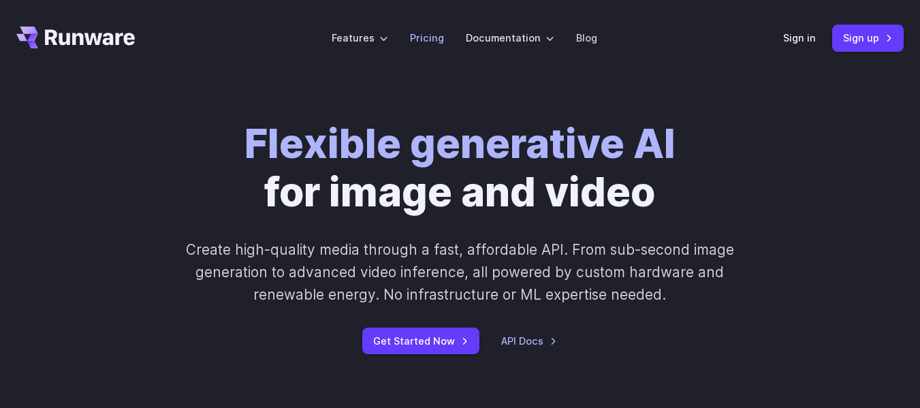
click at [440, 35] on link "Pricing" at bounding box center [427, 38] width 34 height 16
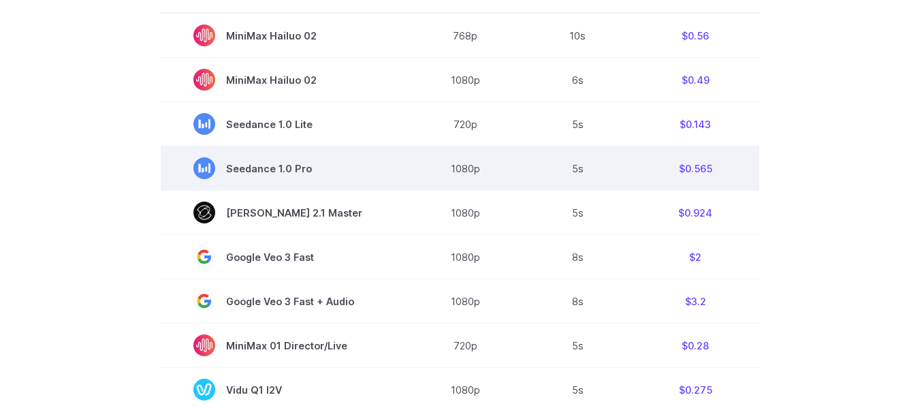
scroll to position [340, 0]
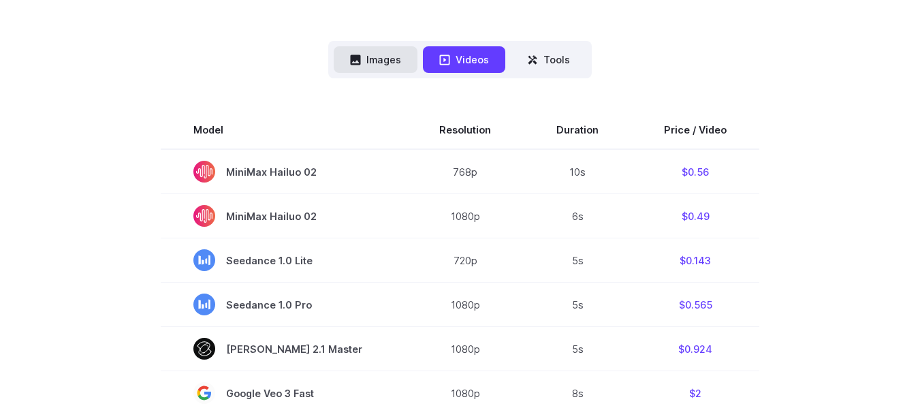
click at [401, 58] on button "Images" at bounding box center [376, 59] width 84 height 27
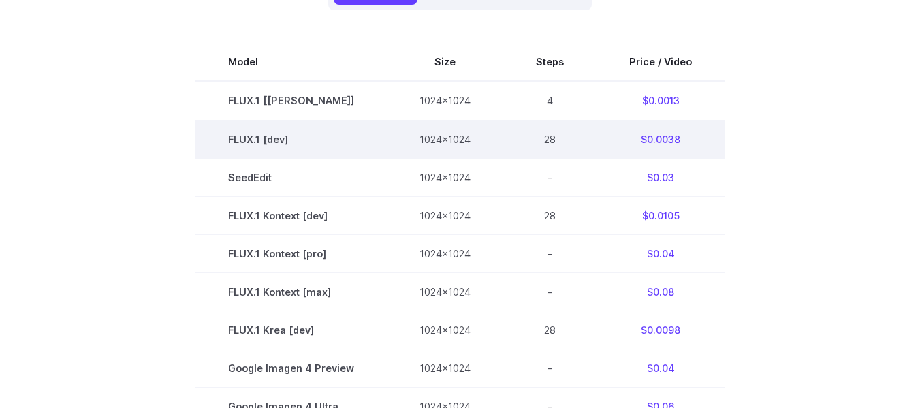
scroll to position [136, 0]
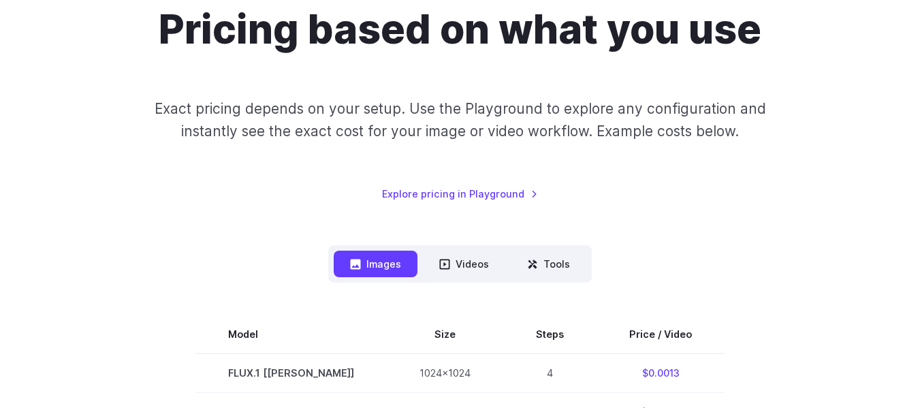
click at [560, 259] on button "Tools" at bounding box center [549, 263] width 76 height 27
